Goal: Check status

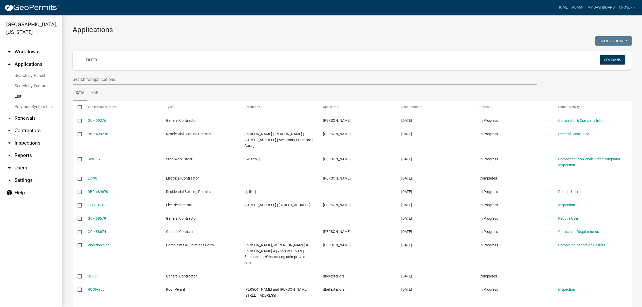
select select "3: 100"
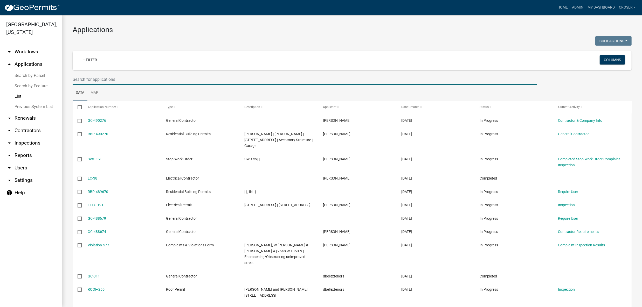
click at [147, 85] on input "text" at bounding box center [305, 79] width 464 height 11
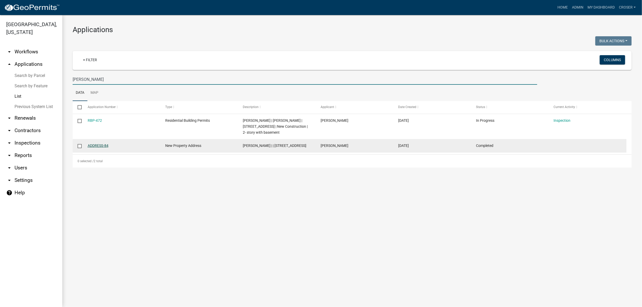
type input "[PERSON_NAME]"
click at [97, 148] on link "ADDRESS-84" at bounding box center [98, 146] width 21 height 4
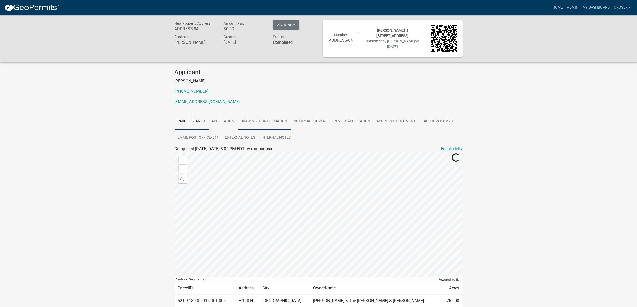
click at [290, 130] on link "Drawing of Information" at bounding box center [264, 121] width 53 height 17
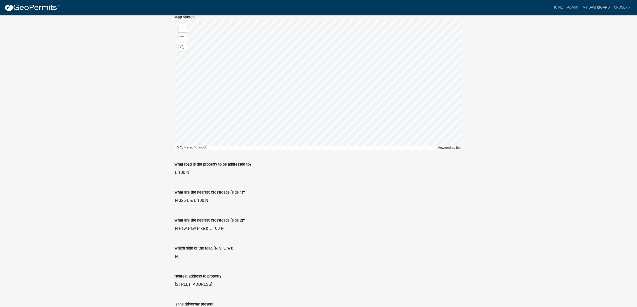
scroll to position [242, 0]
click at [183, 39] on span at bounding box center [182, 37] width 4 height 4
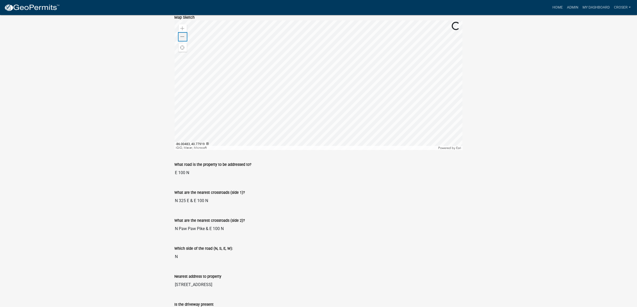
click at [183, 39] on span at bounding box center [182, 37] width 4 height 4
